Goal: Task Accomplishment & Management: Manage account settings

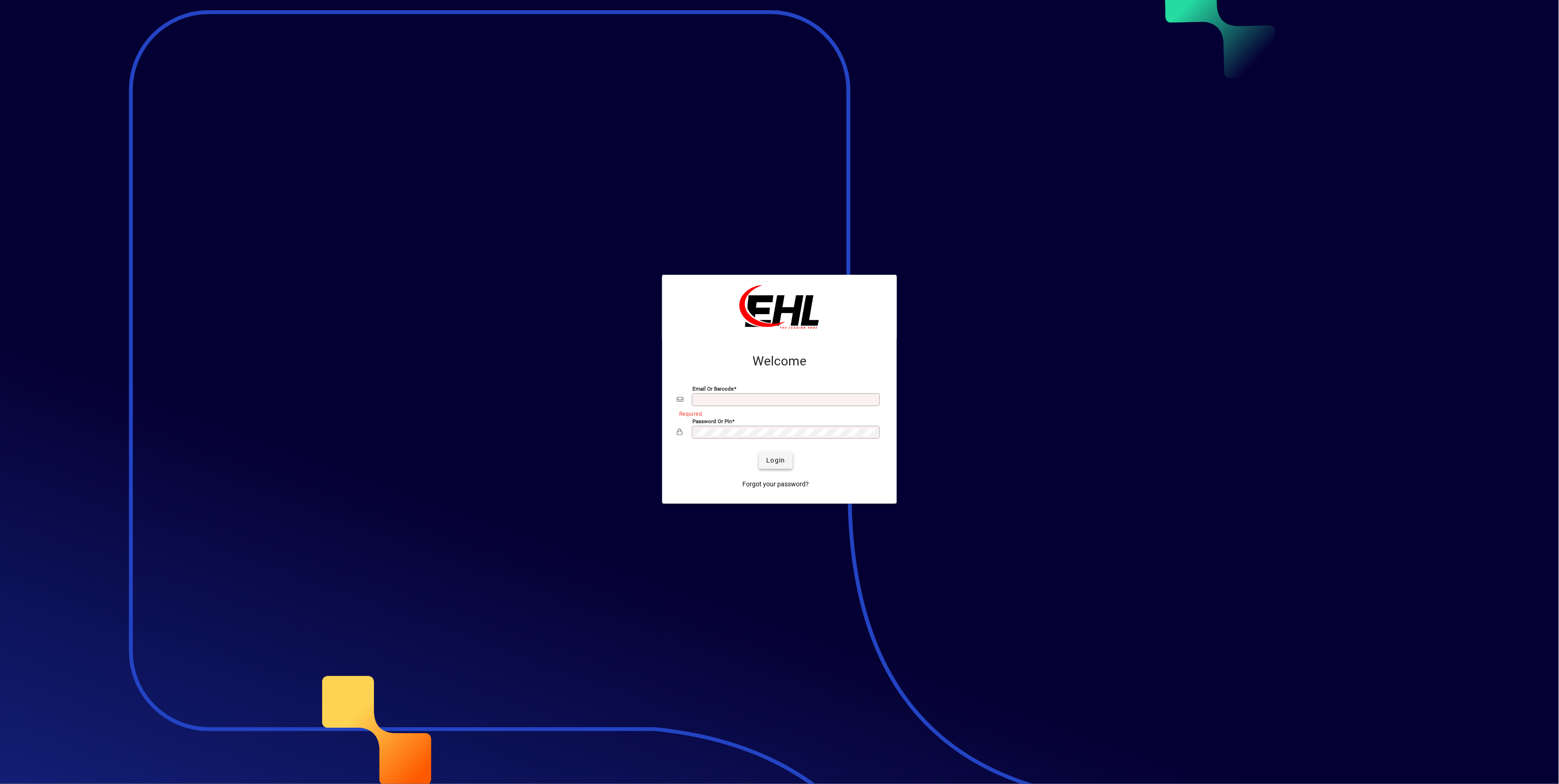
type input "**********"
click at [782, 463] on span "Login" at bounding box center [775, 460] width 19 height 10
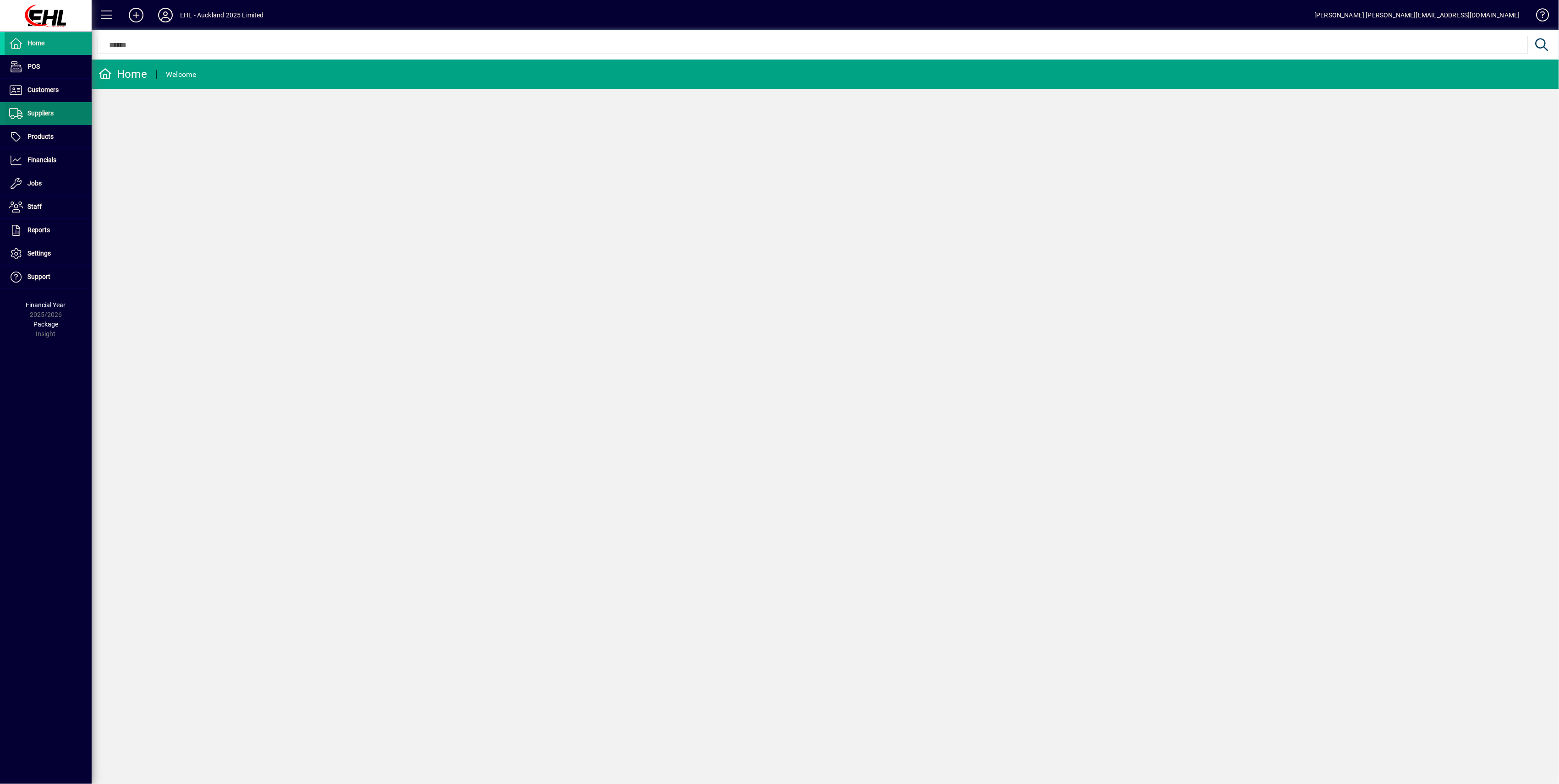
click at [35, 114] on span "Suppliers" at bounding box center [40, 113] width 26 height 7
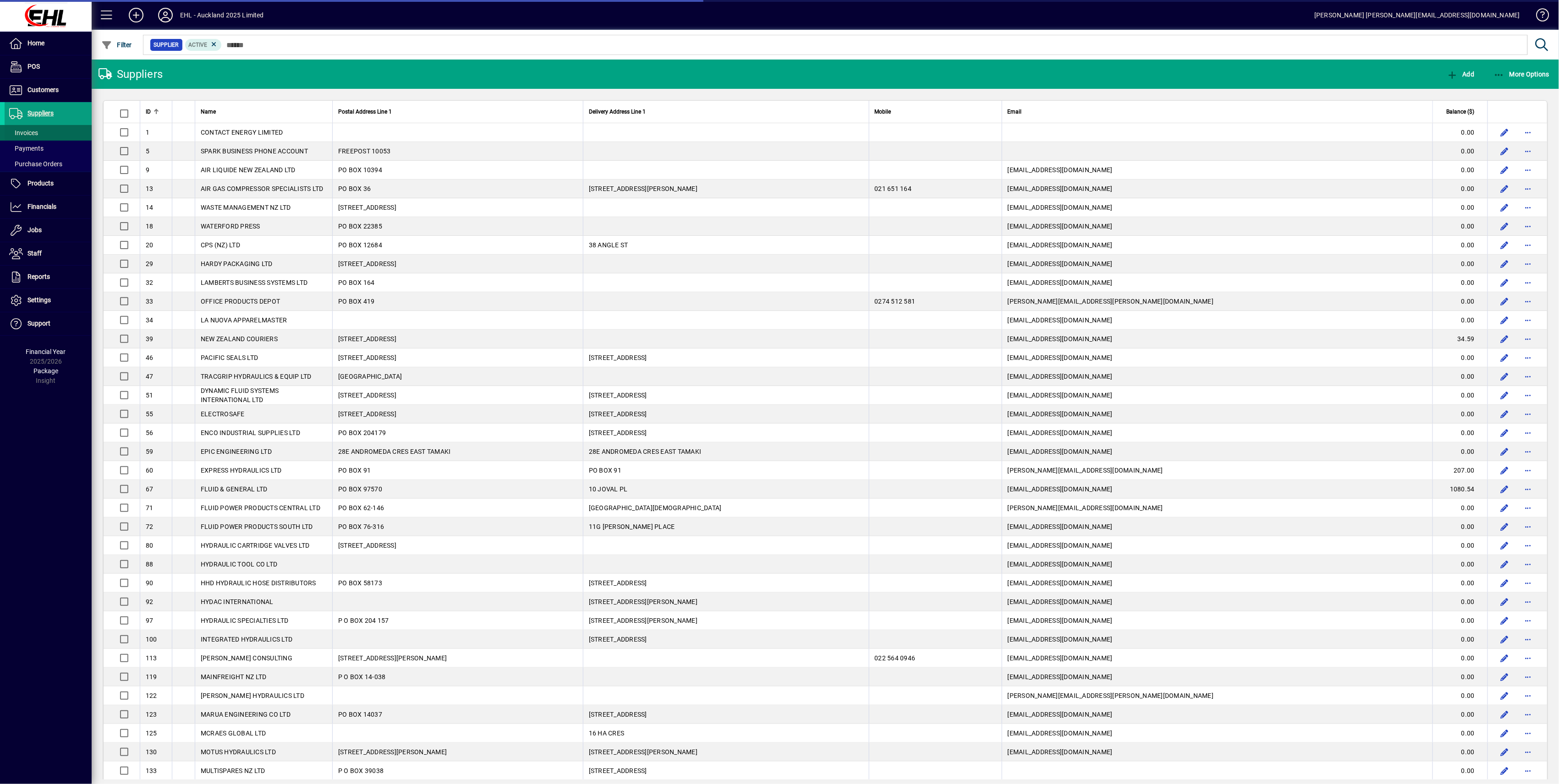
click at [35, 130] on span "Invoices" at bounding box center [24, 133] width 29 height 7
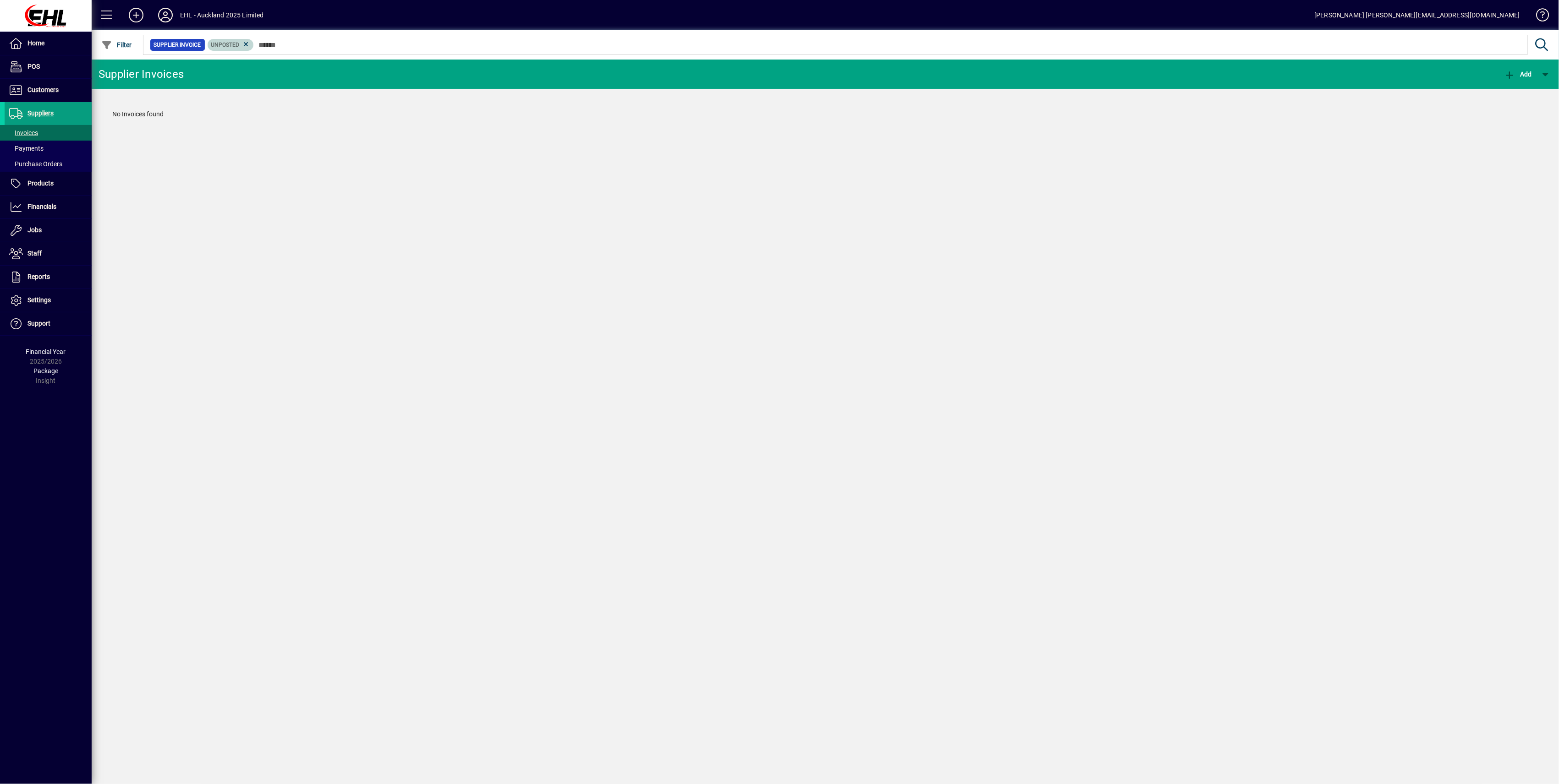
click at [245, 44] on icon at bounding box center [246, 45] width 8 height 8
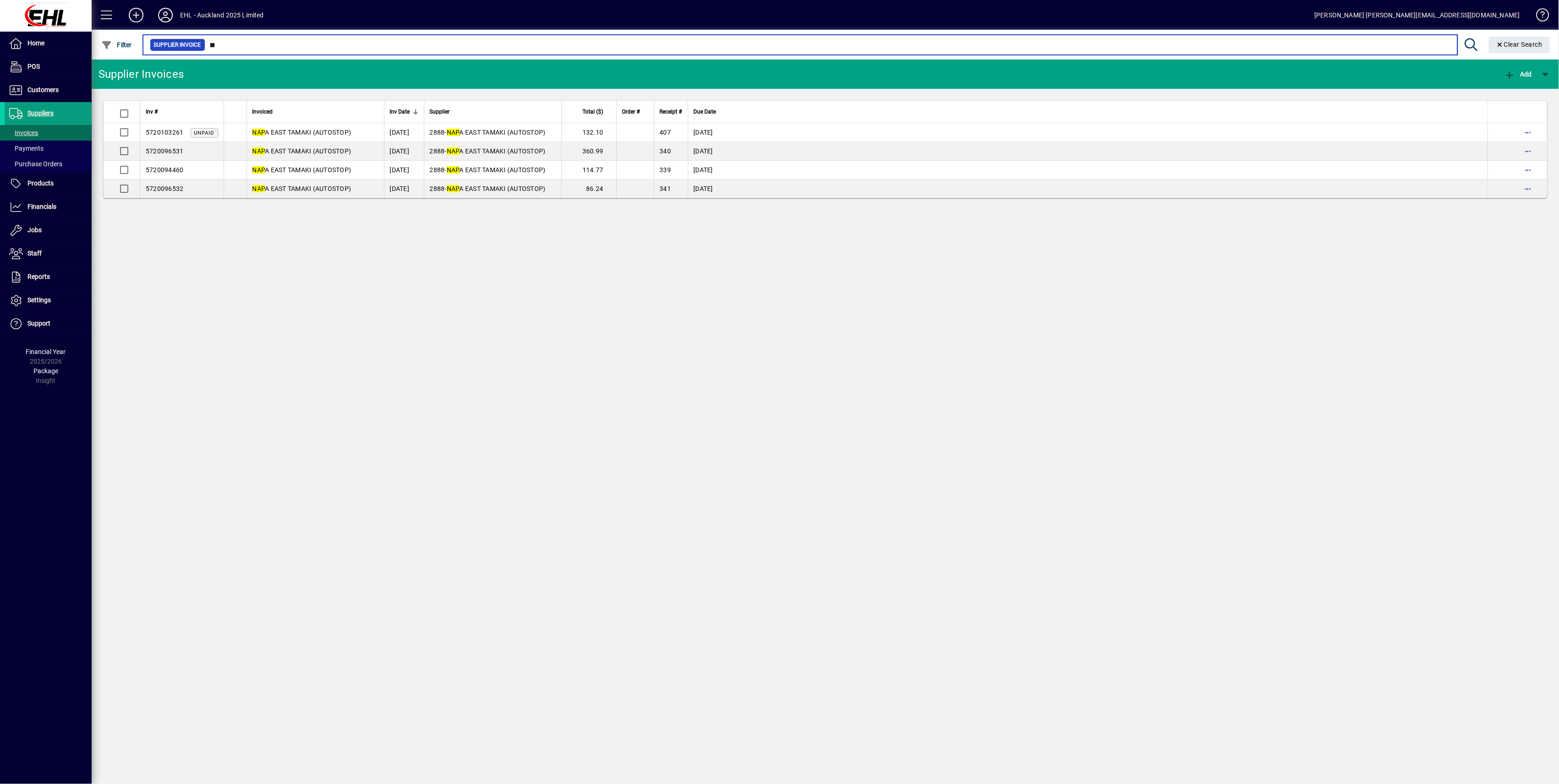
type input "*"
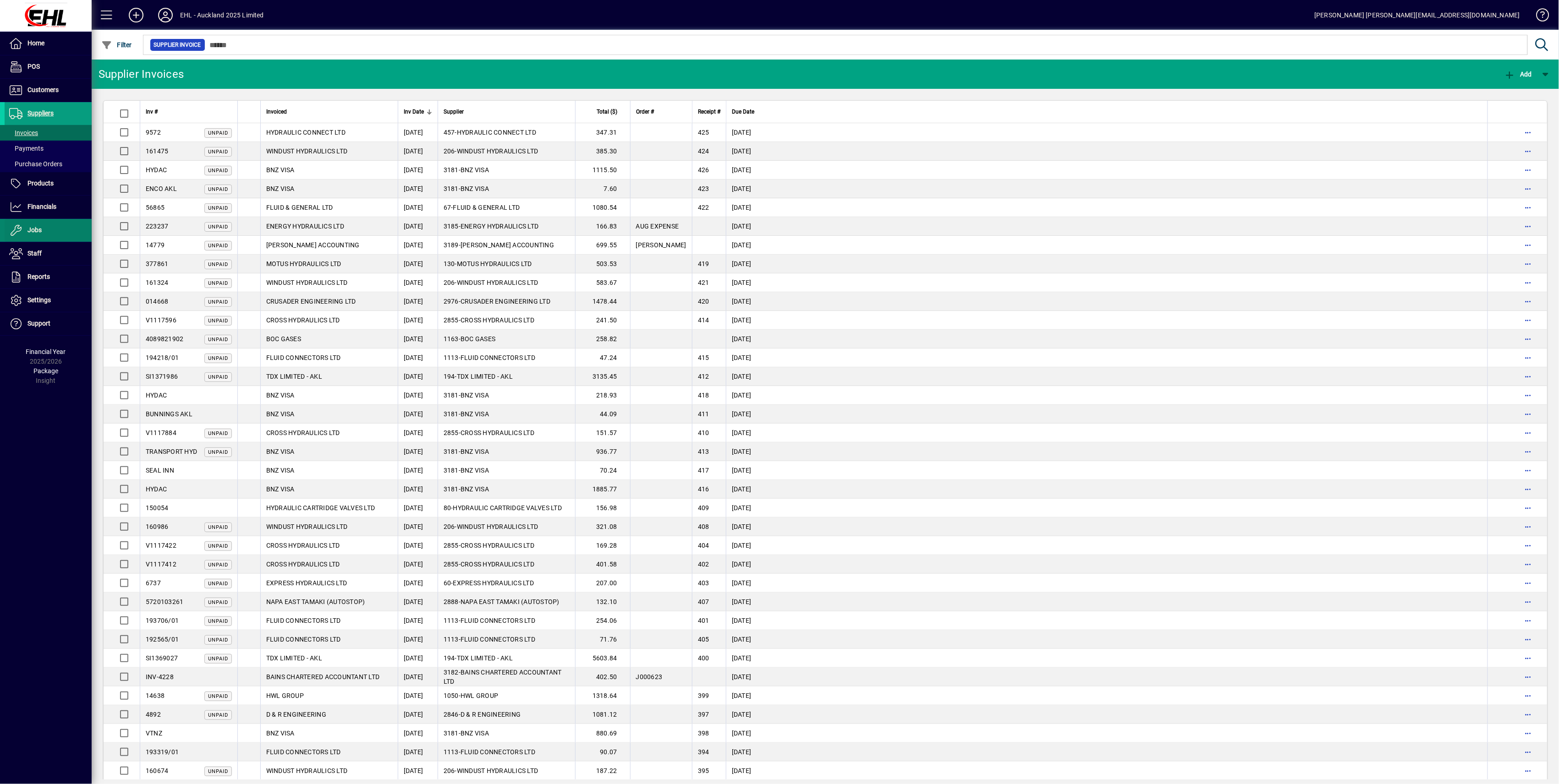
drag, startPoint x: 41, startPoint y: 230, endPoint x: 54, endPoint y: 235, distance: 13.9
click at [41, 230] on span "Jobs" at bounding box center [34, 230] width 14 height 7
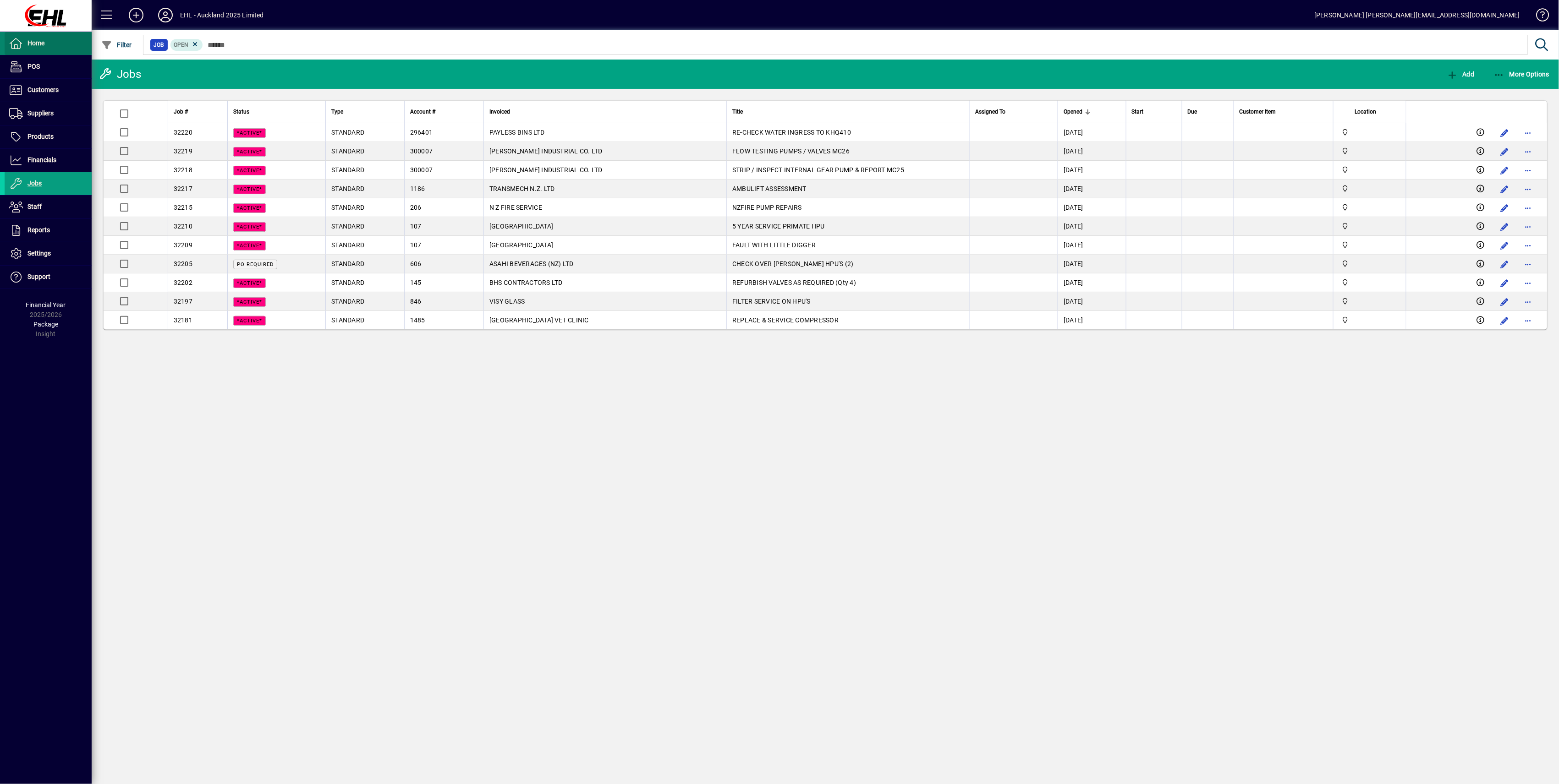
click at [47, 46] on span at bounding box center [48, 44] width 87 height 22
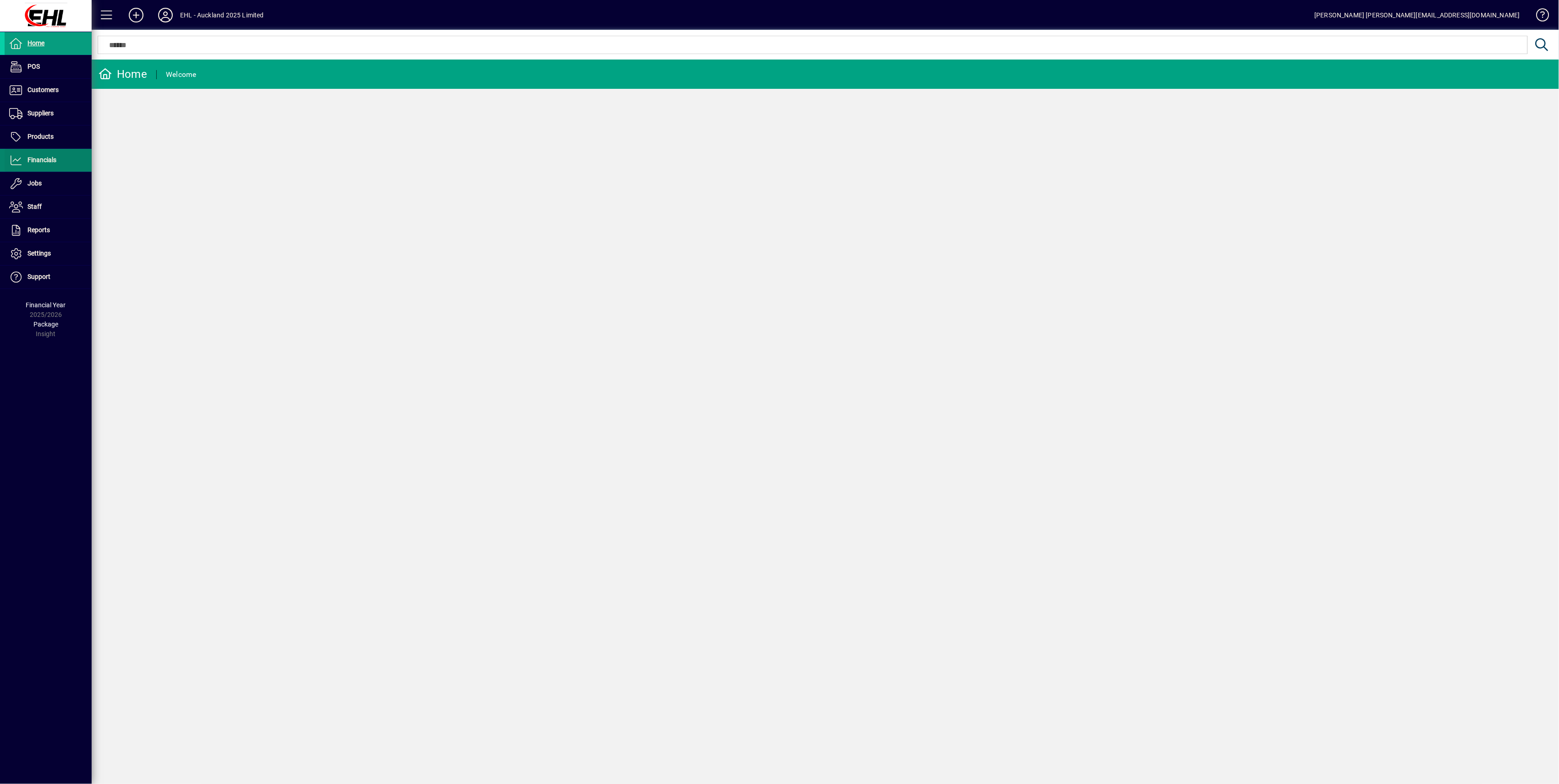
click at [39, 169] on span at bounding box center [48, 160] width 87 height 22
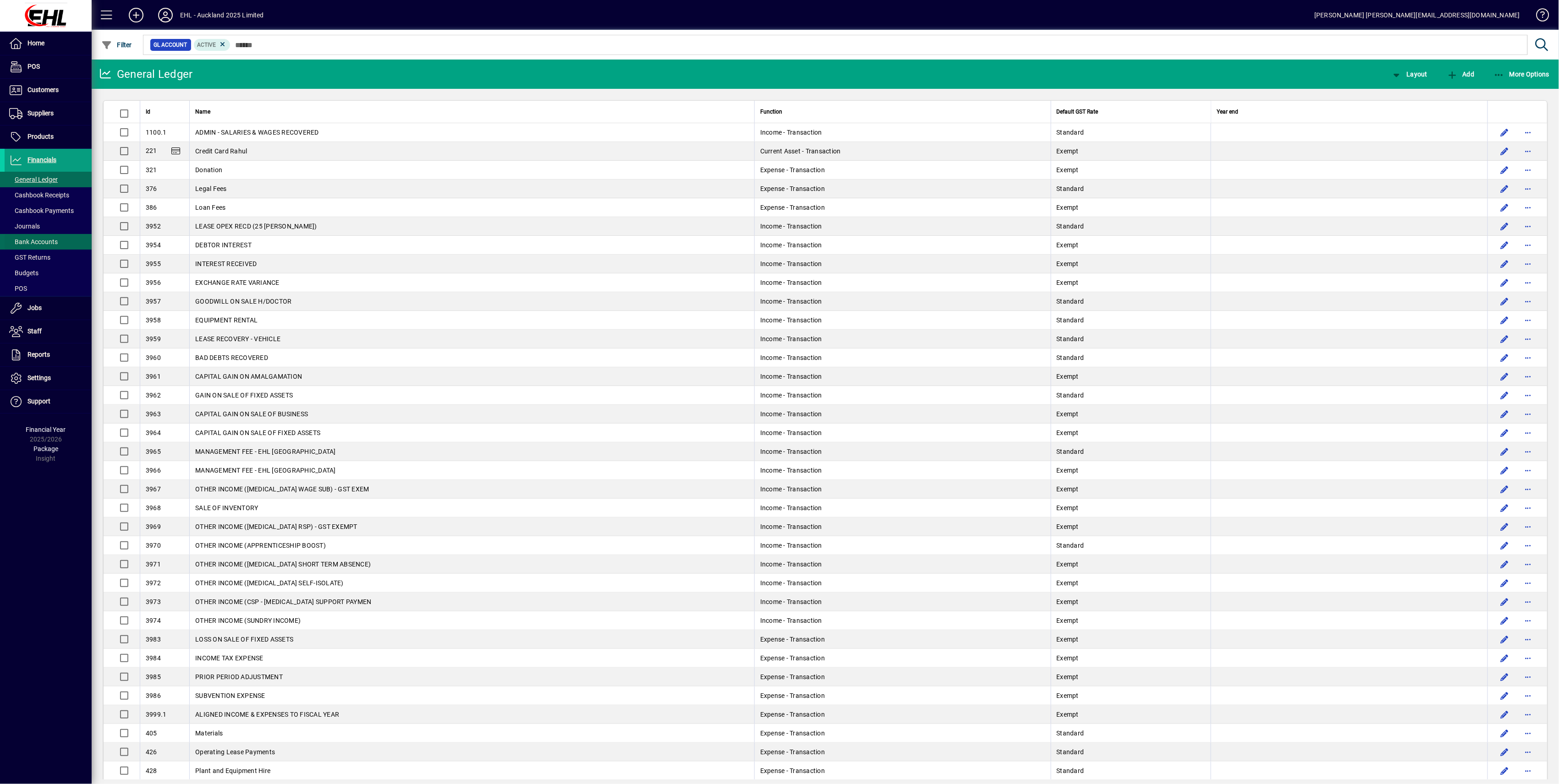
click at [37, 243] on span "Bank Accounts" at bounding box center [33, 242] width 48 height 7
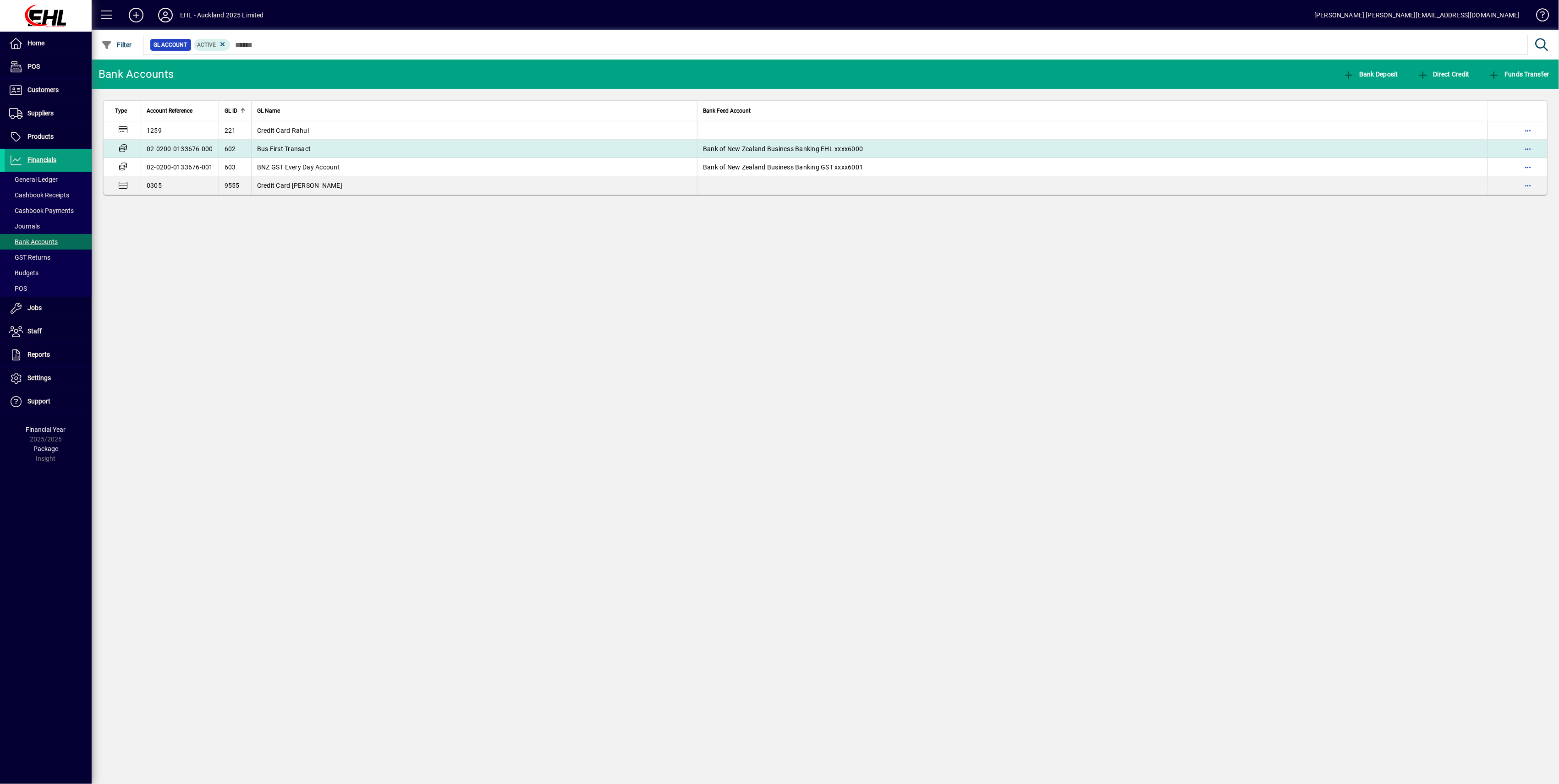
click at [309, 148] on span "Bus First Transact" at bounding box center [284, 149] width 54 height 7
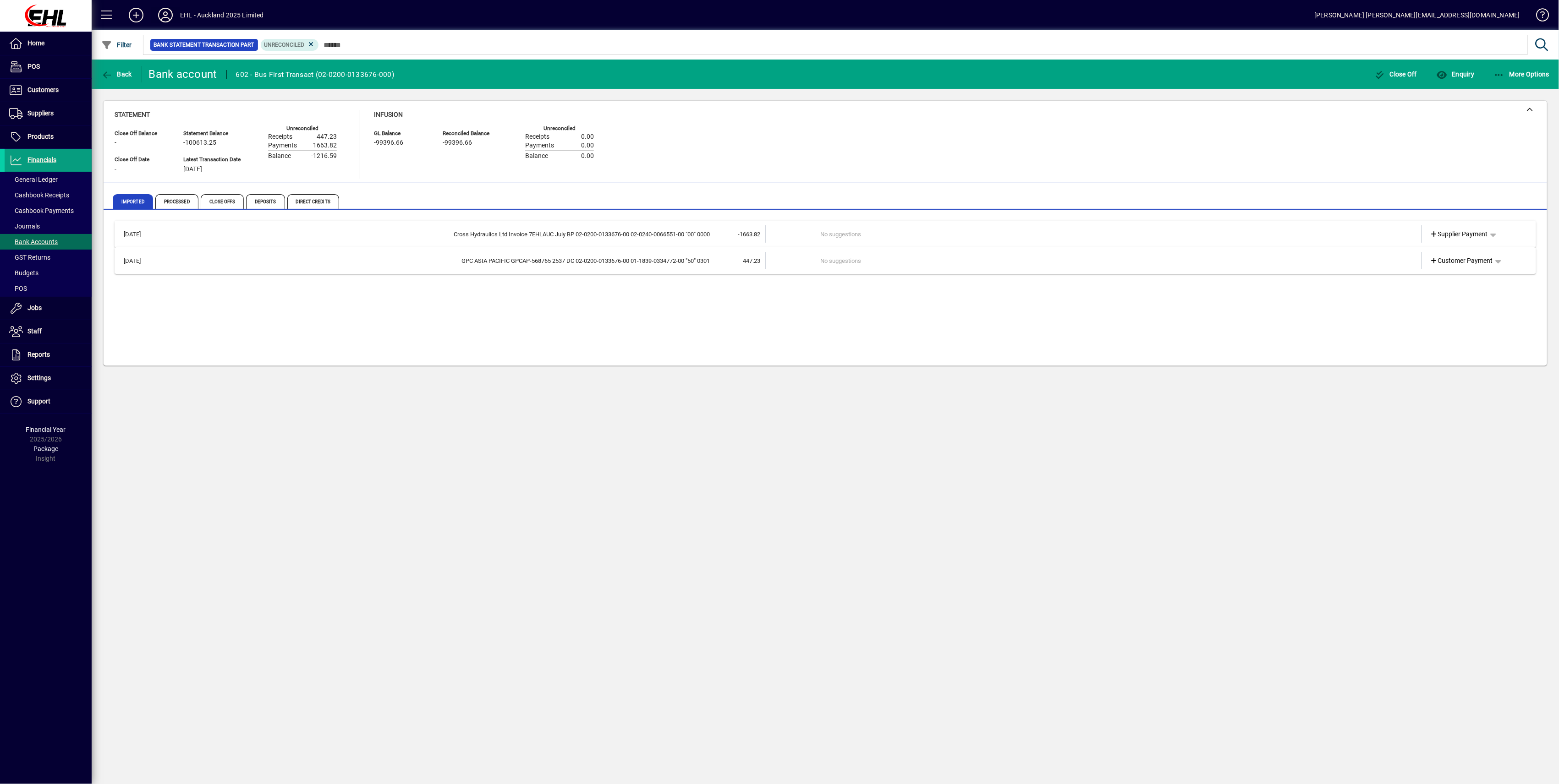
click at [162, 17] on icon at bounding box center [165, 15] width 18 height 15
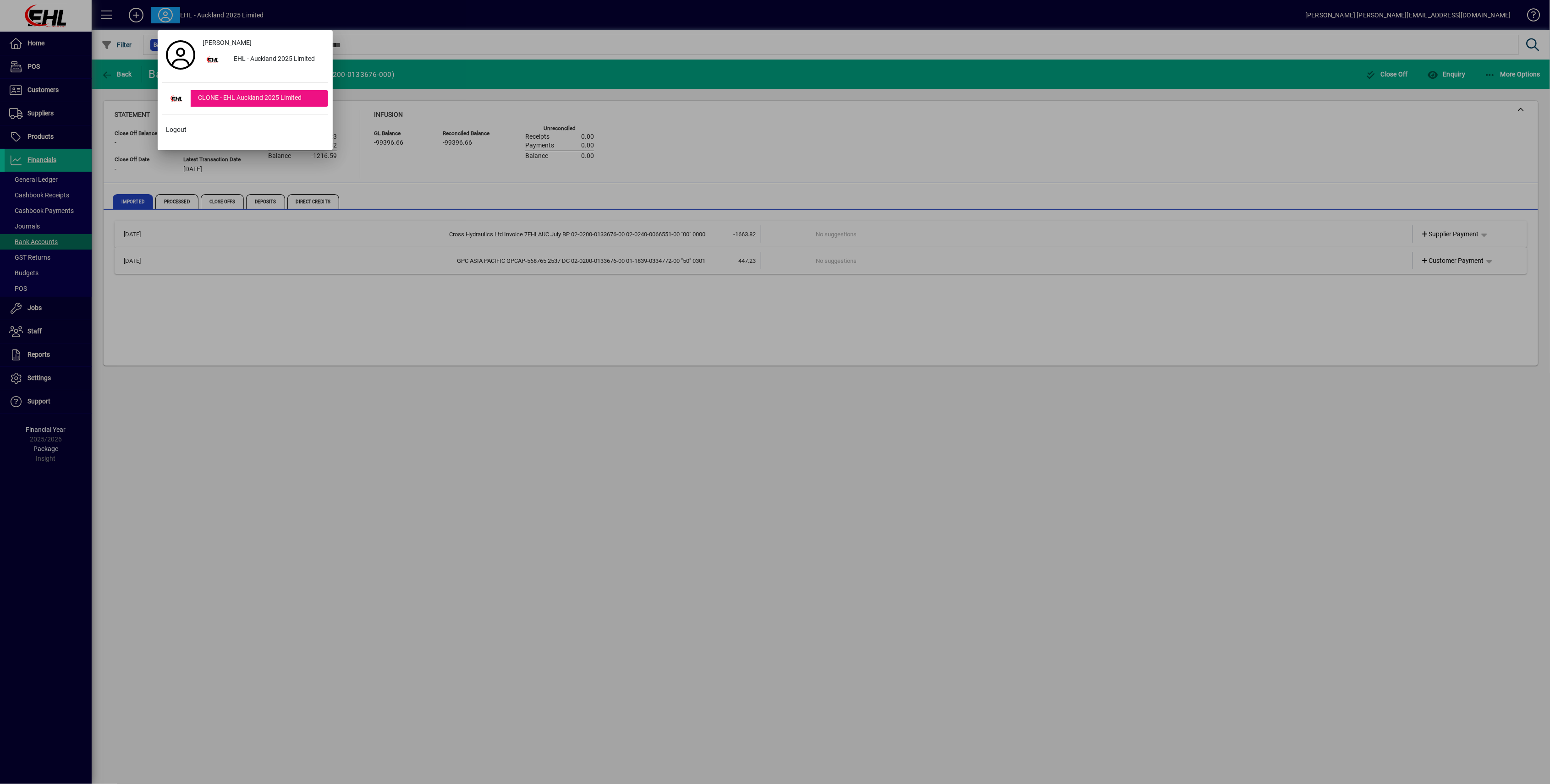
click at [160, 133] on div "Payal Shankar EHL - Auckland 2025 Limited CLONE - EHL Auckland 2025 Limited Log…" at bounding box center [245, 90] width 175 height 120
click at [166, 133] on span "Logout" at bounding box center [176, 130] width 21 height 10
